Goal: Task Accomplishment & Management: Complete application form

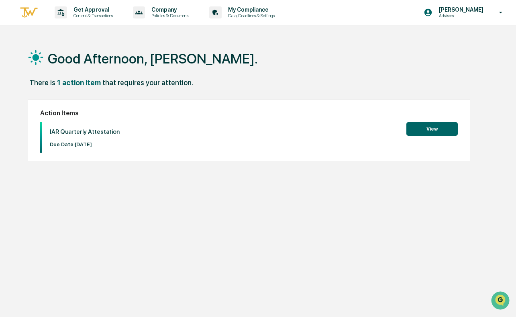
click at [433, 132] on button "View" at bounding box center [431, 129] width 51 height 14
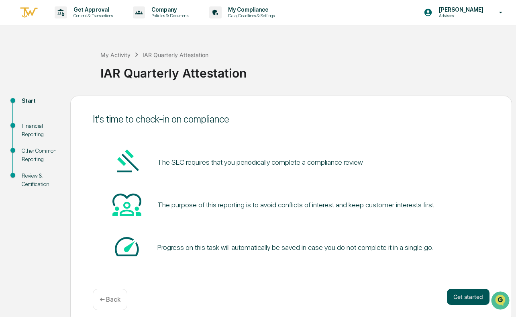
click at [468, 297] on button "Get started" at bounding box center [468, 297] width 43 height 16
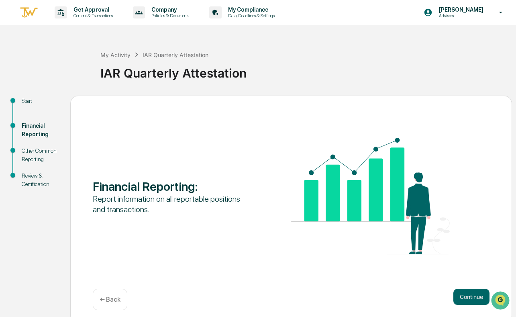
click at [468, 297] on button "Continue" at bounding box center [471, 297] width 36 height 16
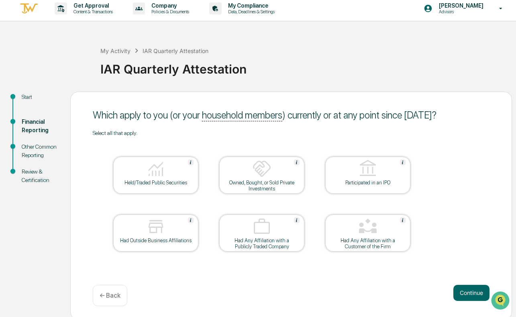
scroll to position [7, 0]
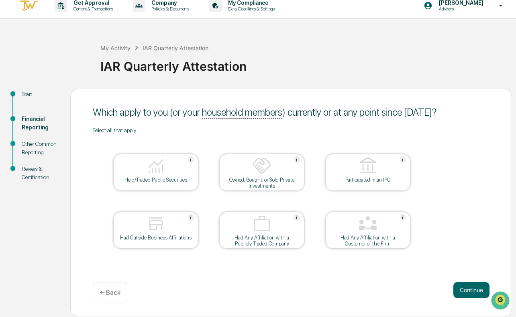
click at [161, 168] on img at bounding box center [155, 165] width 19 height 19
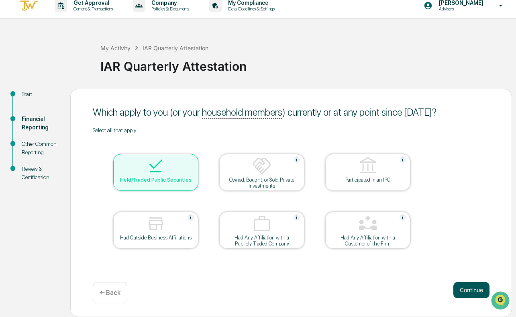
click at [458, 288] on button "Continue" at bounding box center [471, 290] width 36 height 16
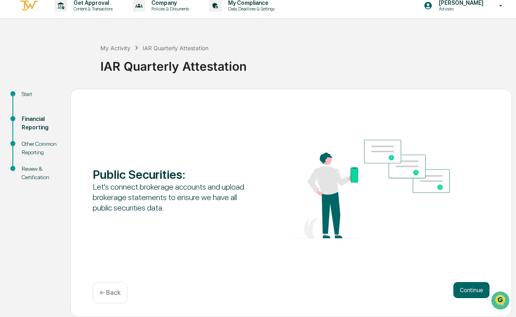
click at [458, 288] on button "Continue" at bounding box center [471, 290] width 36 height 16
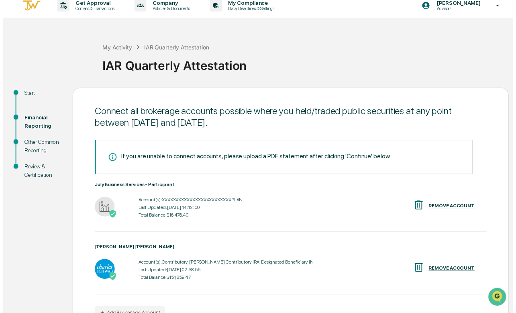
scroll to position [55, 0]
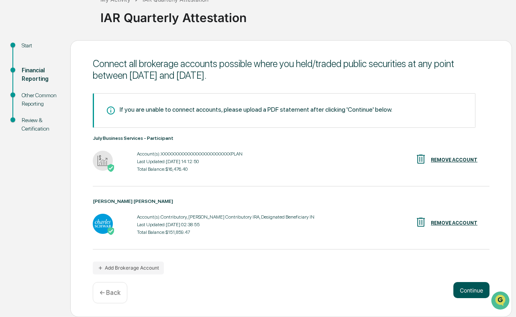
click at [476, 295] on button "Continue" at bounding box center [471, 290] width 36 height 16
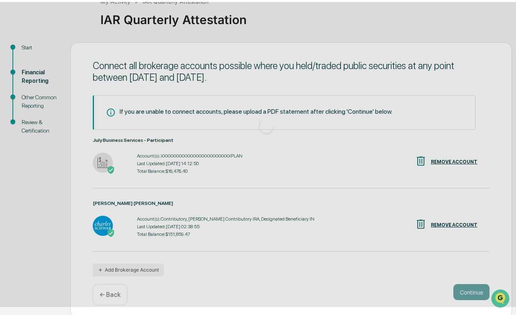
scroll to position [7, 0]
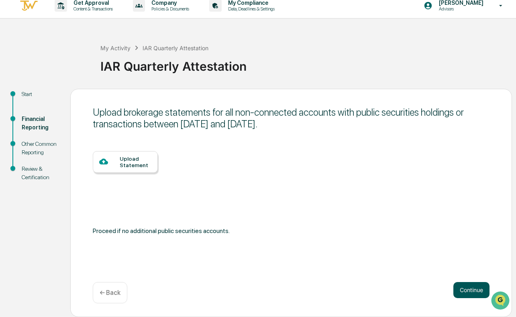
click at [462, 290] on button "Continue" at bounding box center [471, 290] width 36 height 16
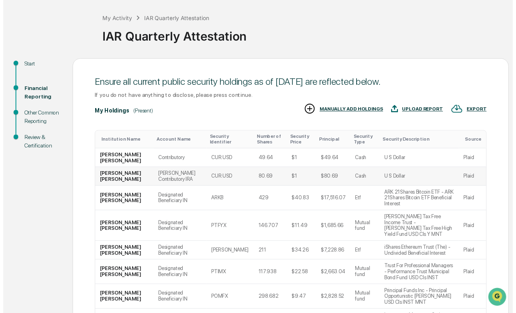
scroll to position [128, 0]
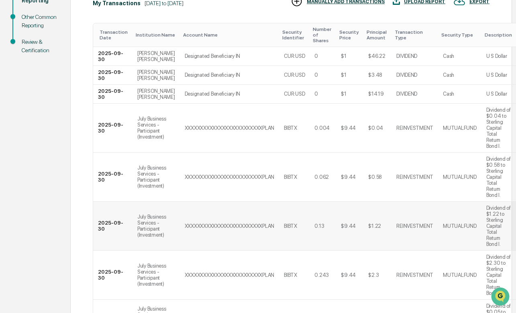
scroll to position [331, 0]
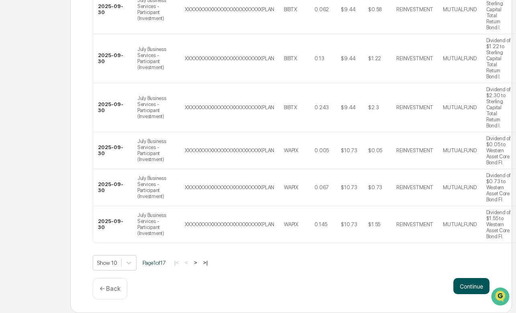
click at [469, 283] on button "Continue" at bounding box center [471, 286] width 36 height 16
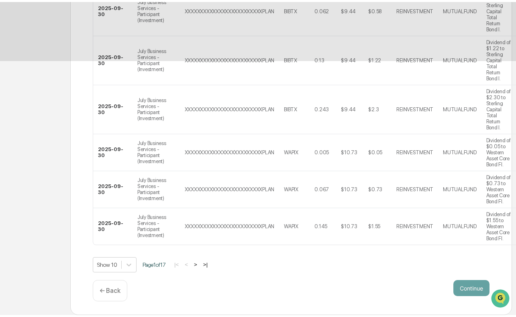
scroll to position [7, 0]
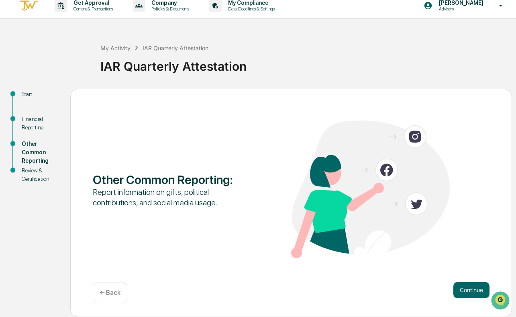
click at [469, 283] on button "Continue" at bounding box center [471, 290] width 36 height 16
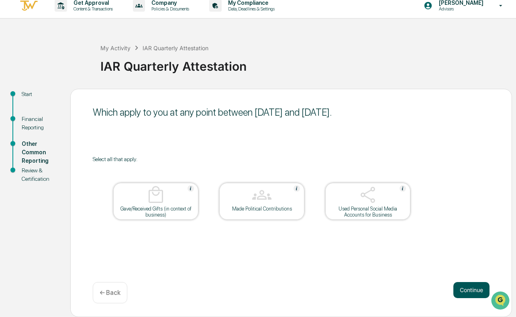
click at [483, 286] on button "Continue" at bounding box center [471, 290] width 36 height 16
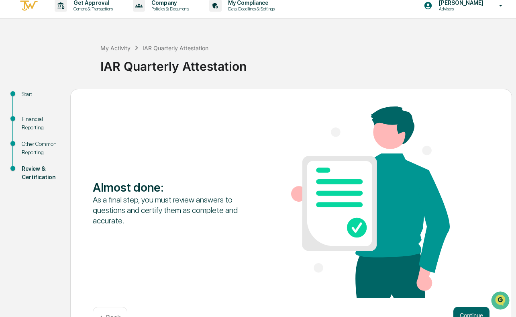
scroll to position [32, 0]
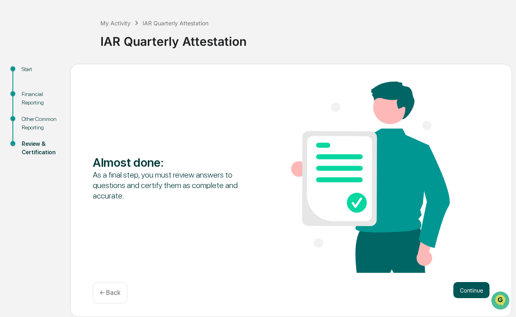
click at [477, 287] on button "Continue" at bounding box center [471, 290] width 36 height 16
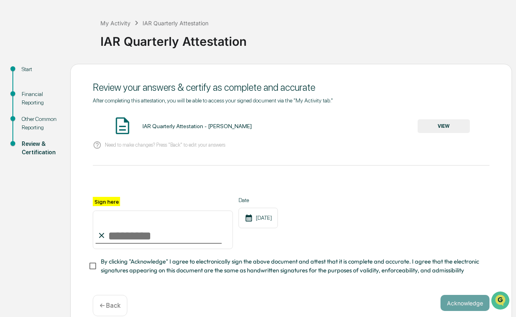
click at [155, 238] on input "Sign here" at bounding box center [163, 229] width 140 height 39
type input "**********"
click at [465, 306] on button "Acknowledge" at bounding box center [464, 303] width 49 height 16
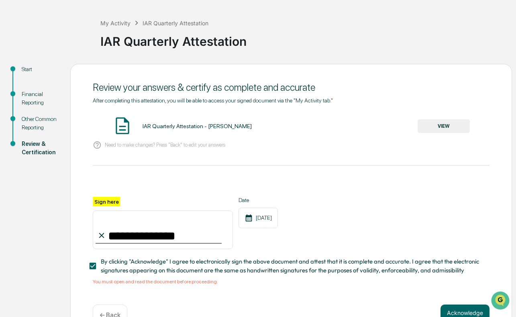
click at [434, 126] on button "VIEW" at bounding box center [444, 126] width 52 height 14
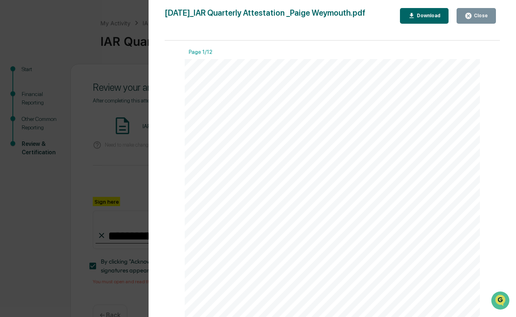
click at [477, 16] on div "Close" at bounding box center [480, 16] width 16 height 6
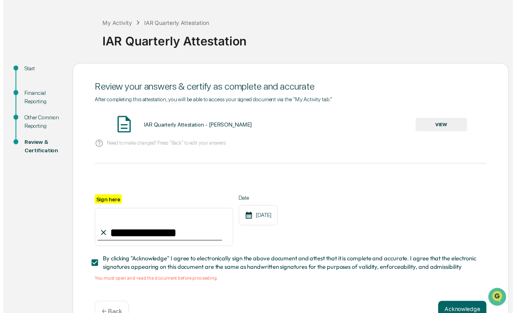
scroll to position [57, 0]
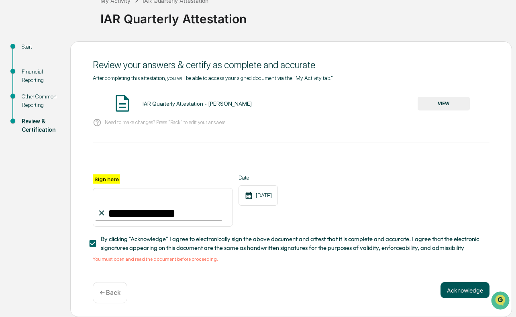
click at [467, 289] on button "Acknowledge" at bounding box center [464, 290] width 49 height 16
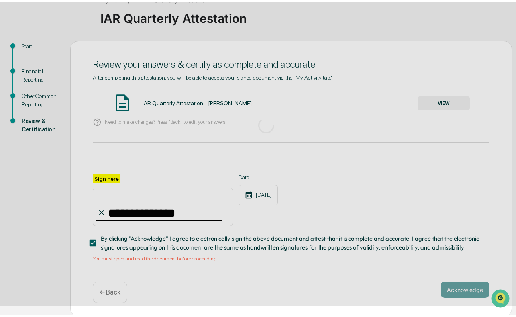
scroll to position [7, 0]
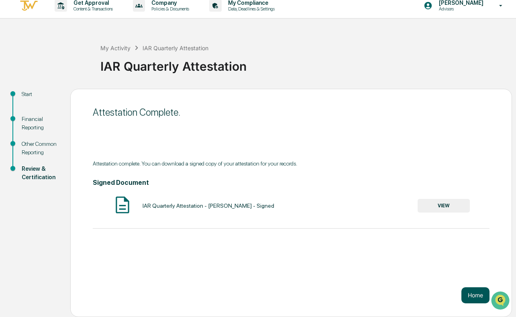
click at [477, 294] on button "Home" at bounding box center [475, 295] width 28 height 16
